Goal: Task Accomplishment & Management: Use online tool/utility

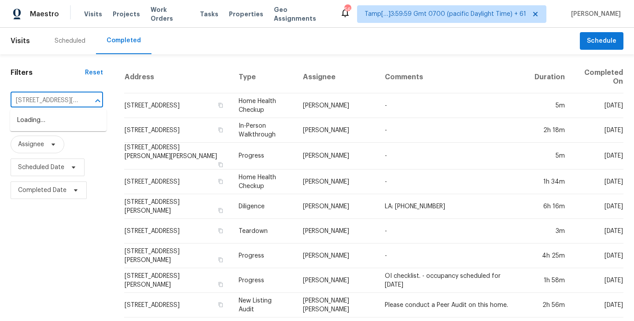
scroll to position [0, 25]
click at [29, 130] on li "[STREET_ADDRESS][PERSON_NAME]" at bounding box center [58, 125] width 96 height 24
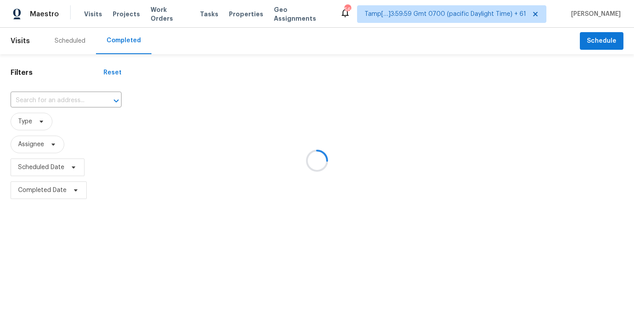
type input "[STREET_ADDRESS][PERSON_NAME]"
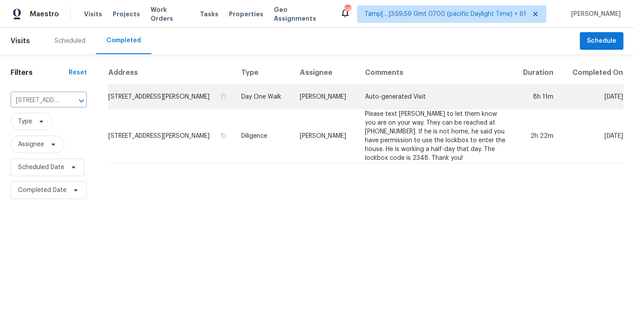
click at [171, 98] on td "[STREET_ADDRESS][PERSON_NAME]" at bounding box center [171, 97] width 126 height 25
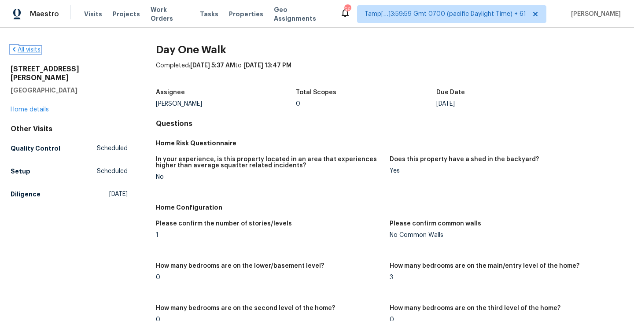
click at [18, 50] on link "All visits" at bounding box center [26, 50] width 30 height 6
